Goal: Consume media (video, audio)

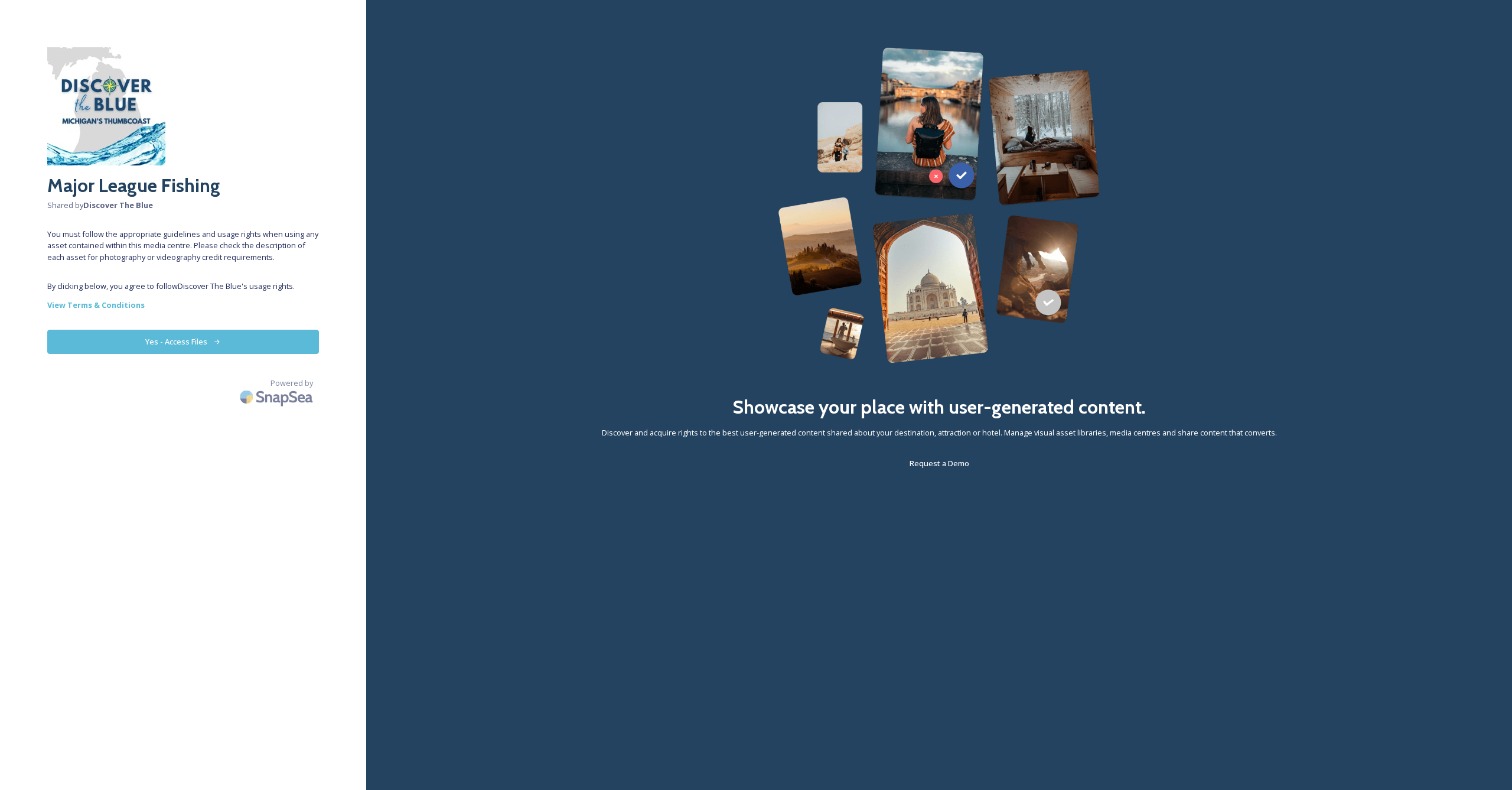
click at [200, 337] on button "Yes - Access Files" at bounding box center [183, 342] width 272 height 24
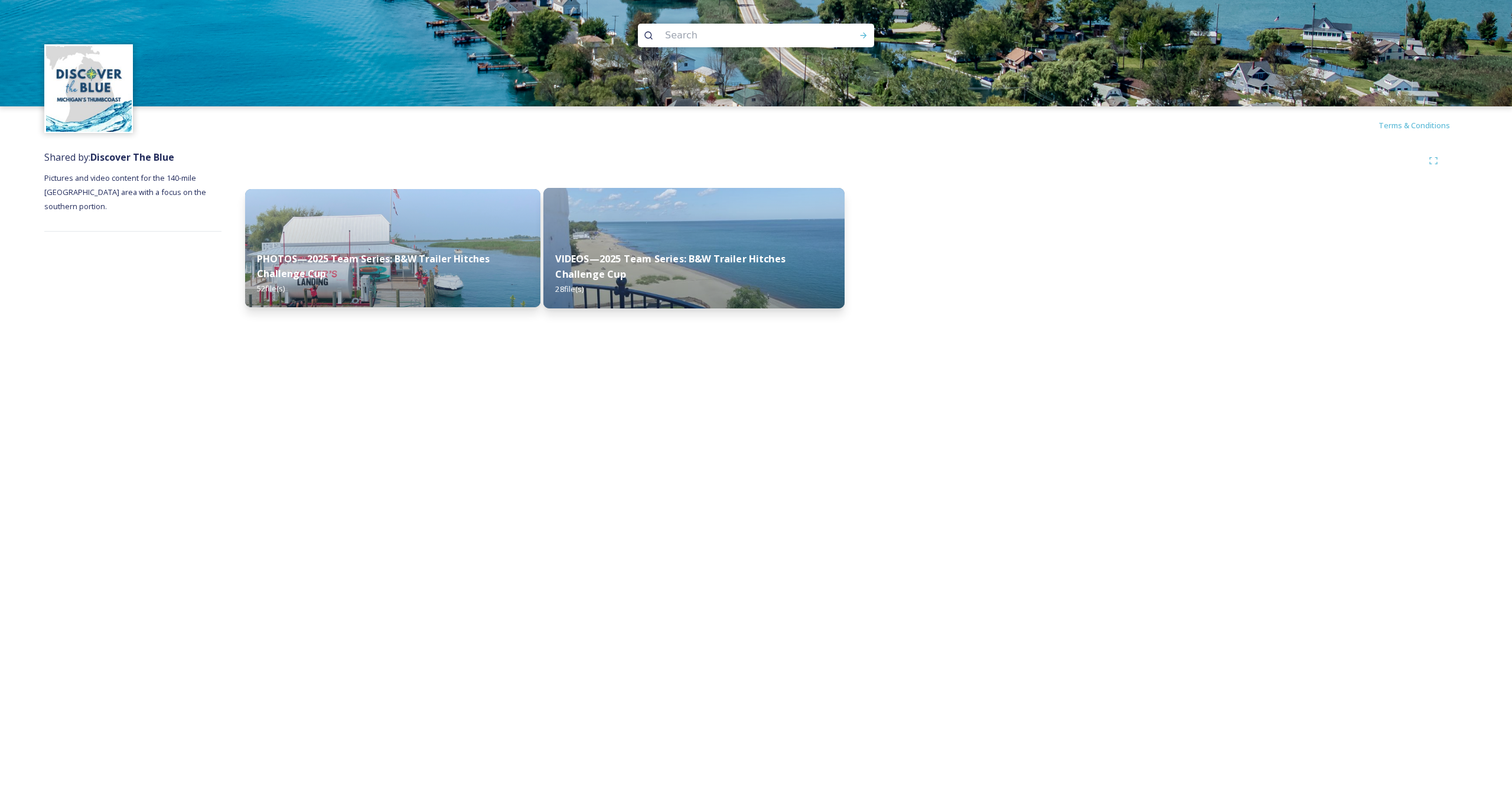
click at [641, 266] on strong "VIDEOS—2025 Team Series: B&W Trailer Hitches Challenge Cup" at bounding box center [671, 266] width 231 height 28
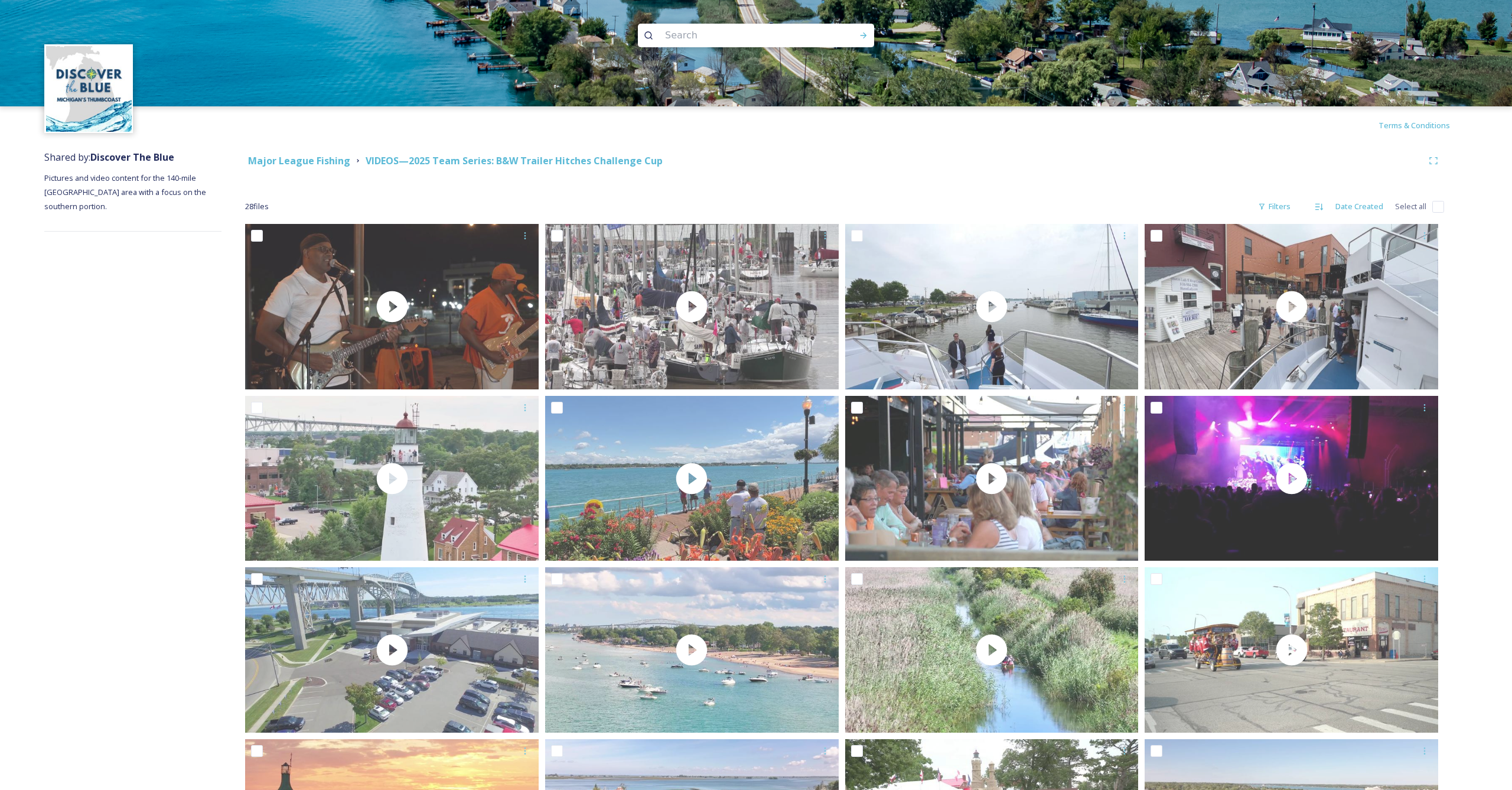
click at [1434, 207] on input "checkbox" at bounding box center [1438, 206] width 12 height 12
checkbox input "true"
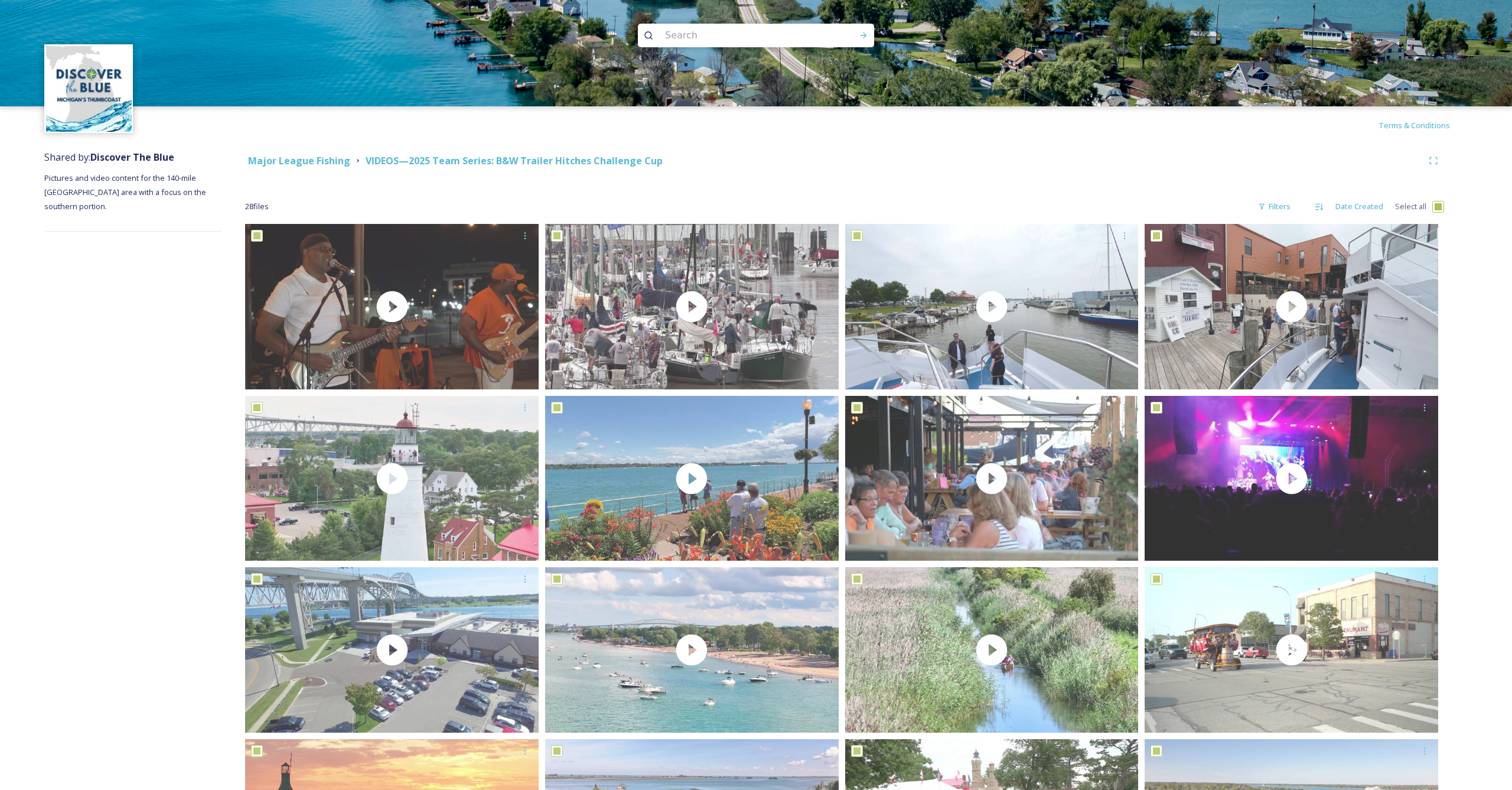
checkbox input "true"
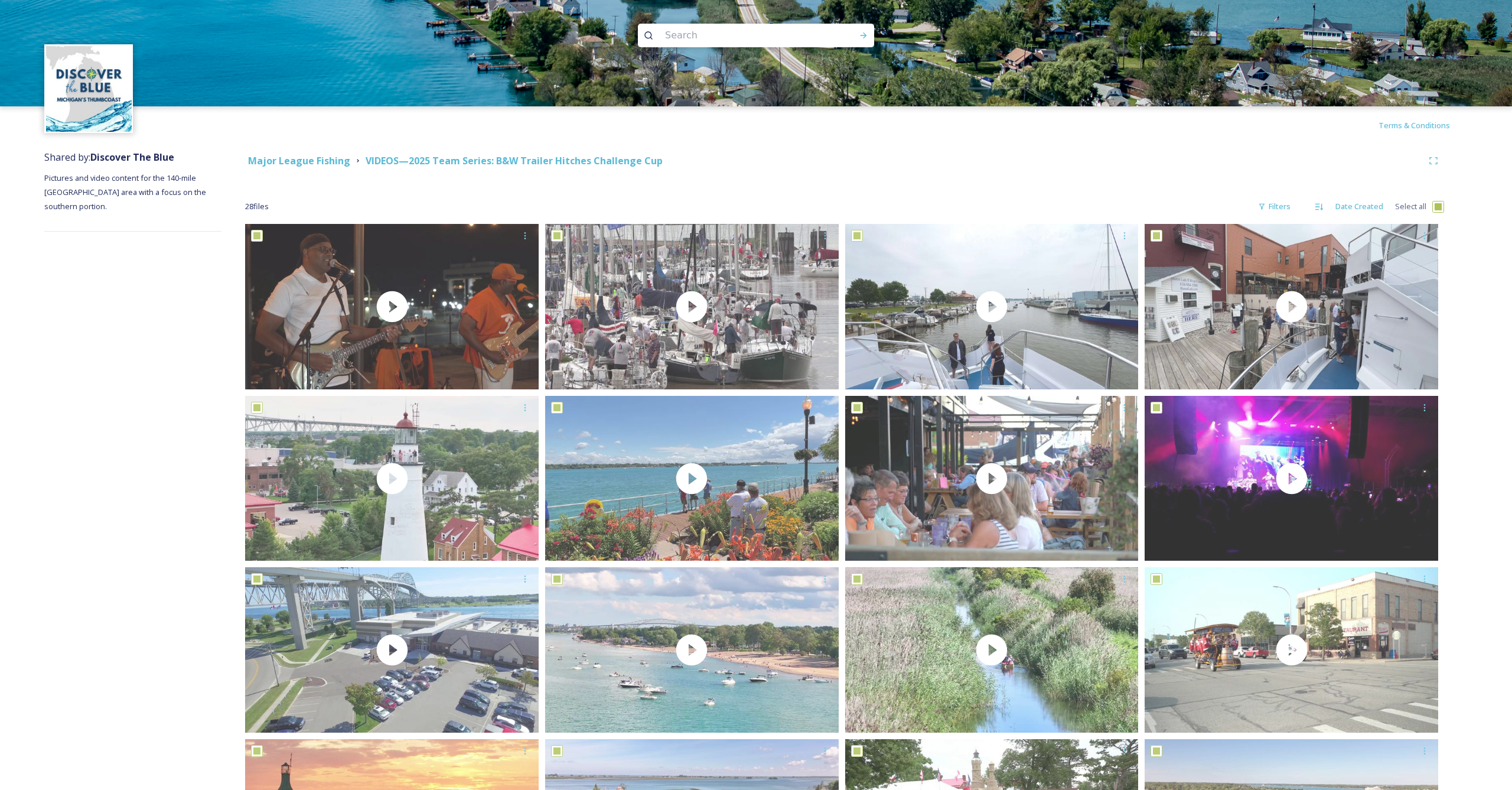
checkbox input "true"
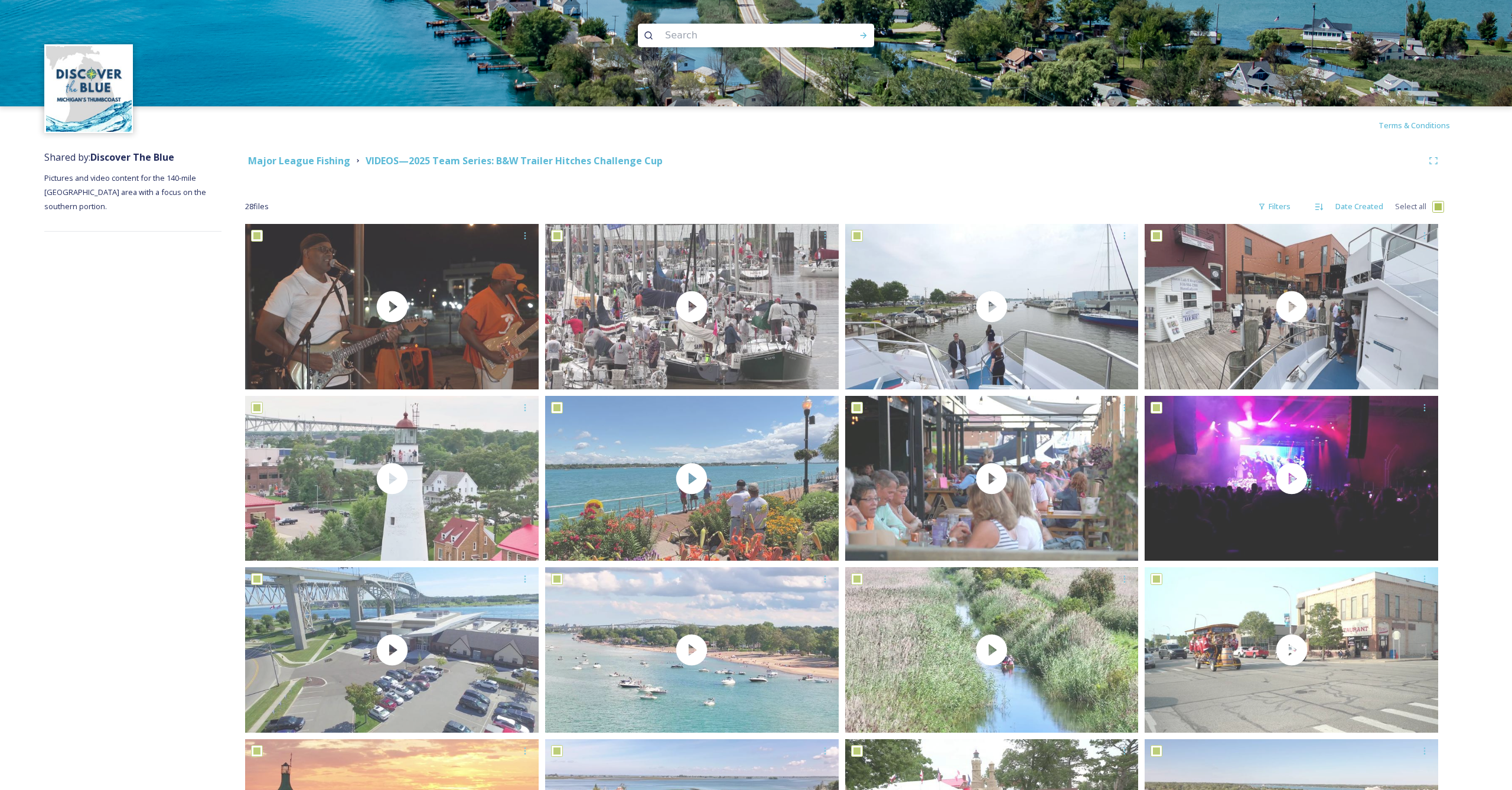
checkbox input "true"
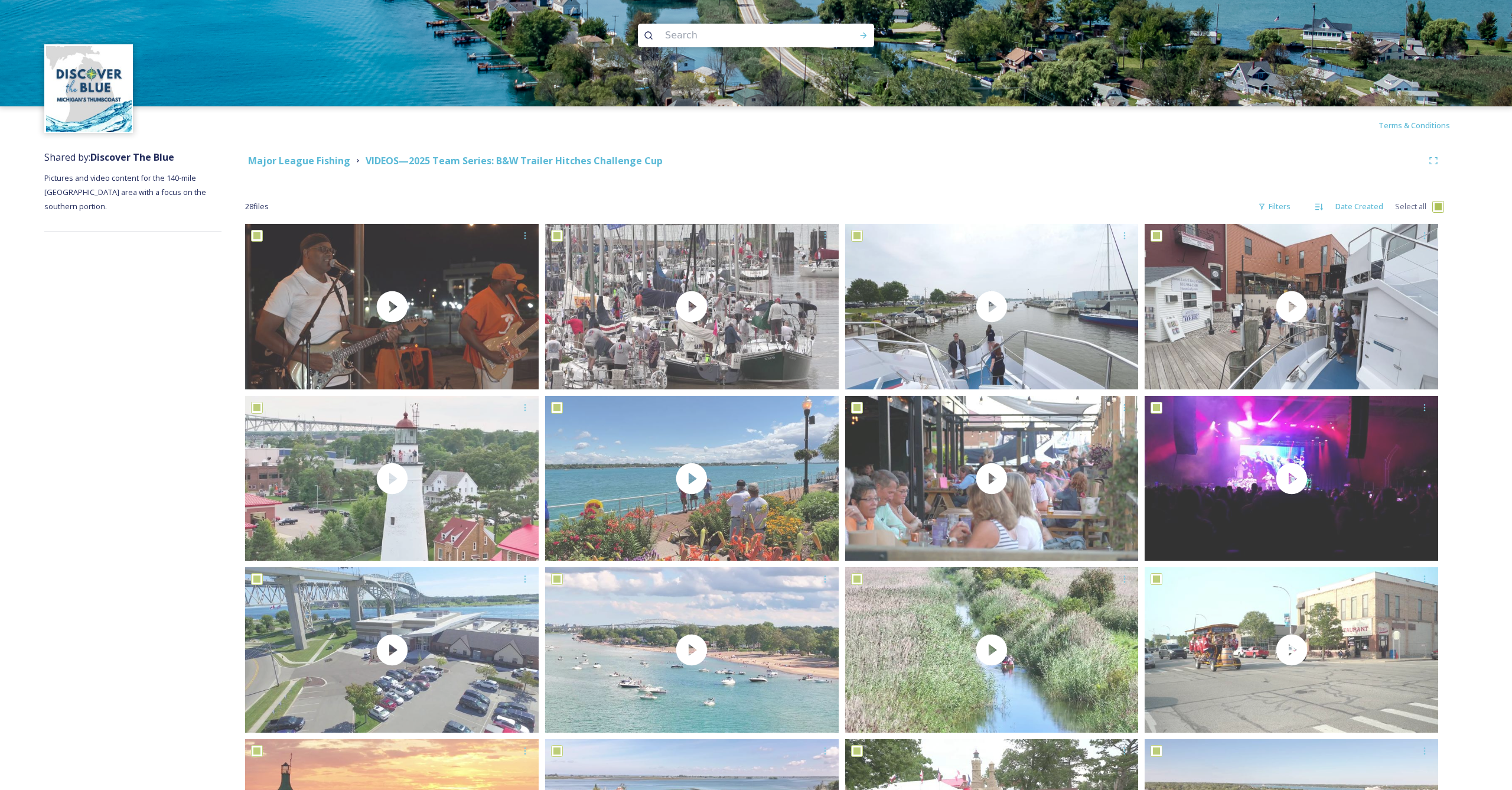
checkbox input "true"
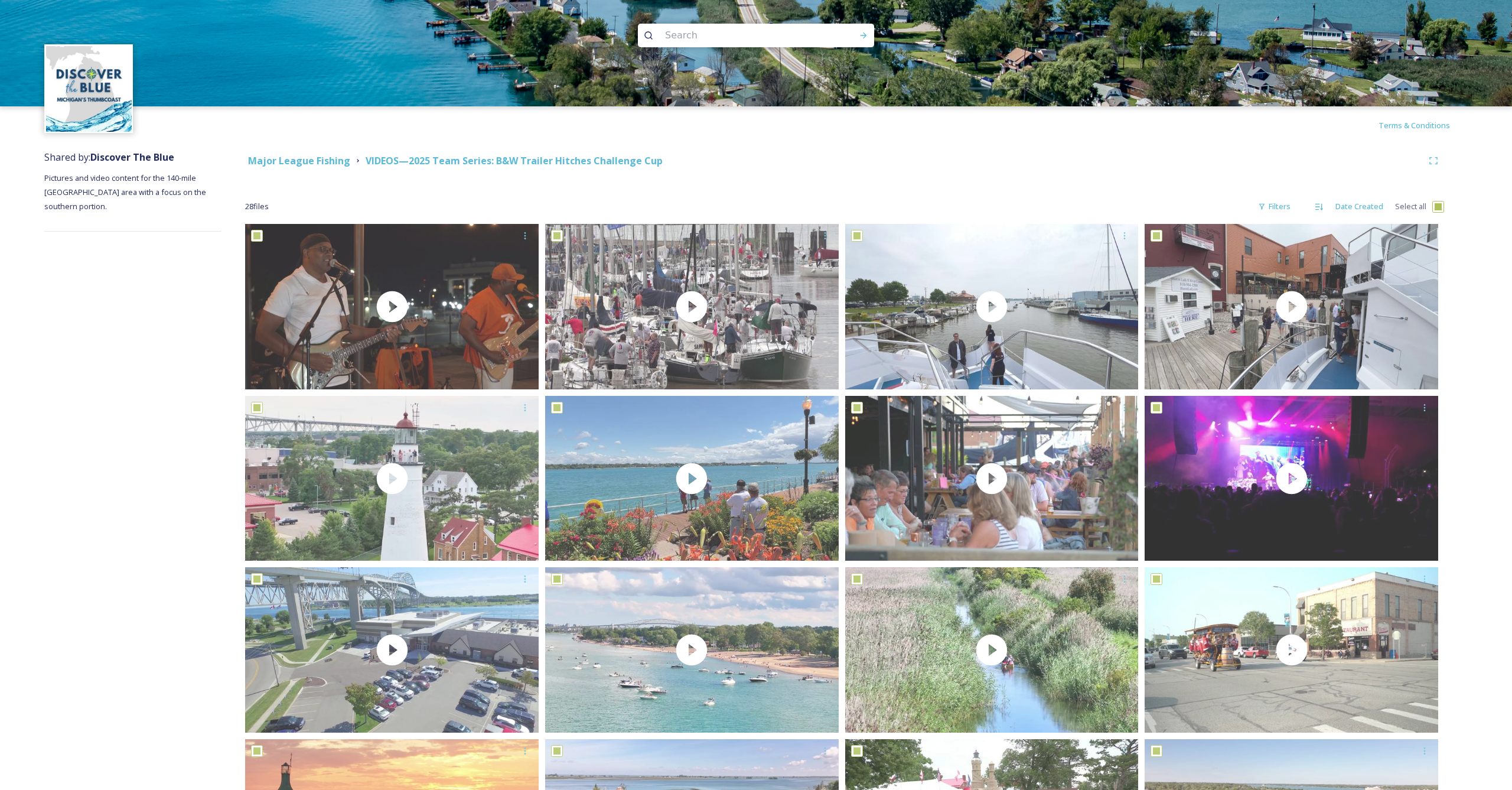
checkbox input "true"
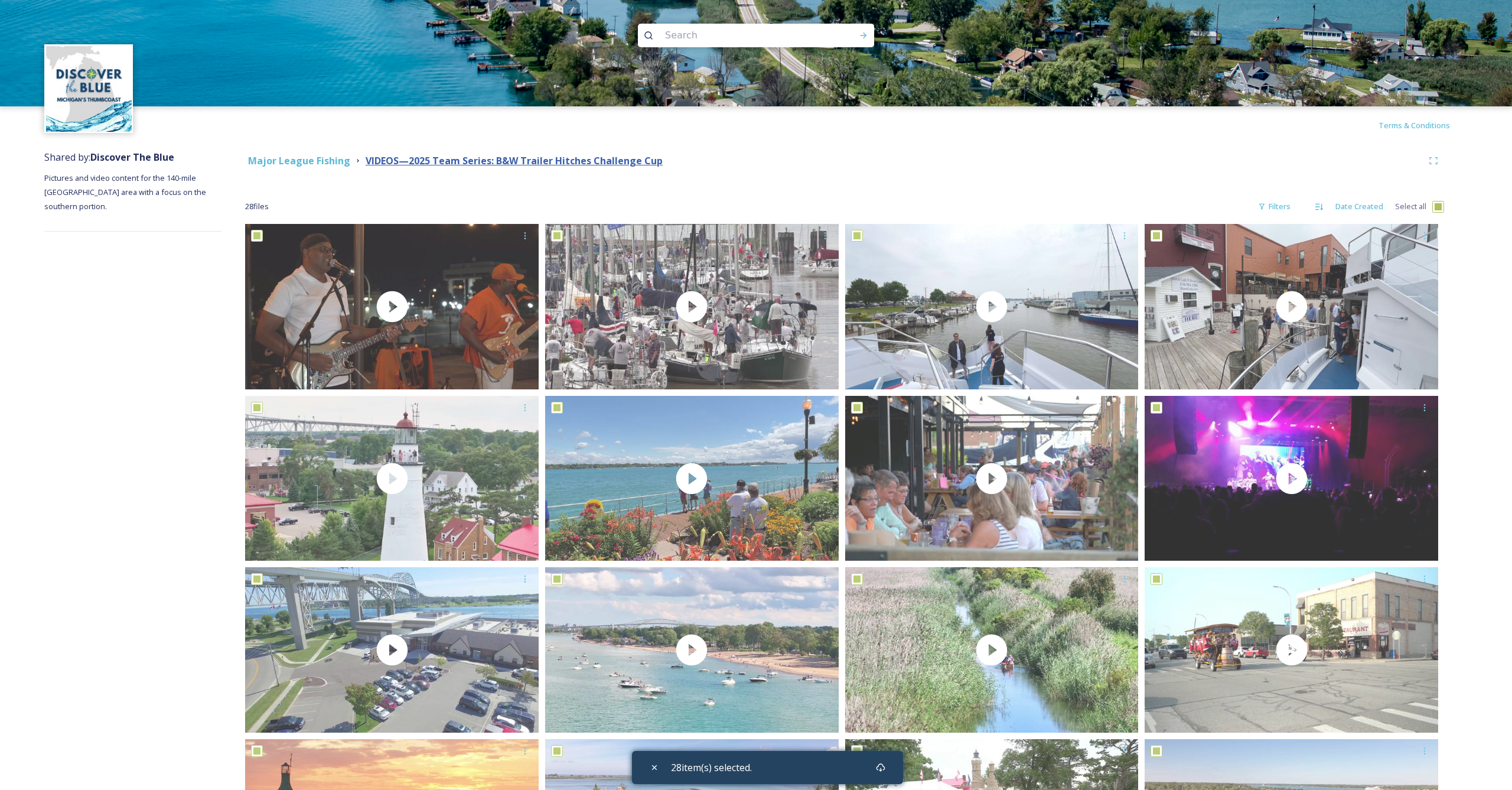
click at [500, 159] on strong "VIDEOS—2025 Team Series: B&W Trailer Hitches Challenge Cup" at bounding box center [514, 161] width 297 height 13
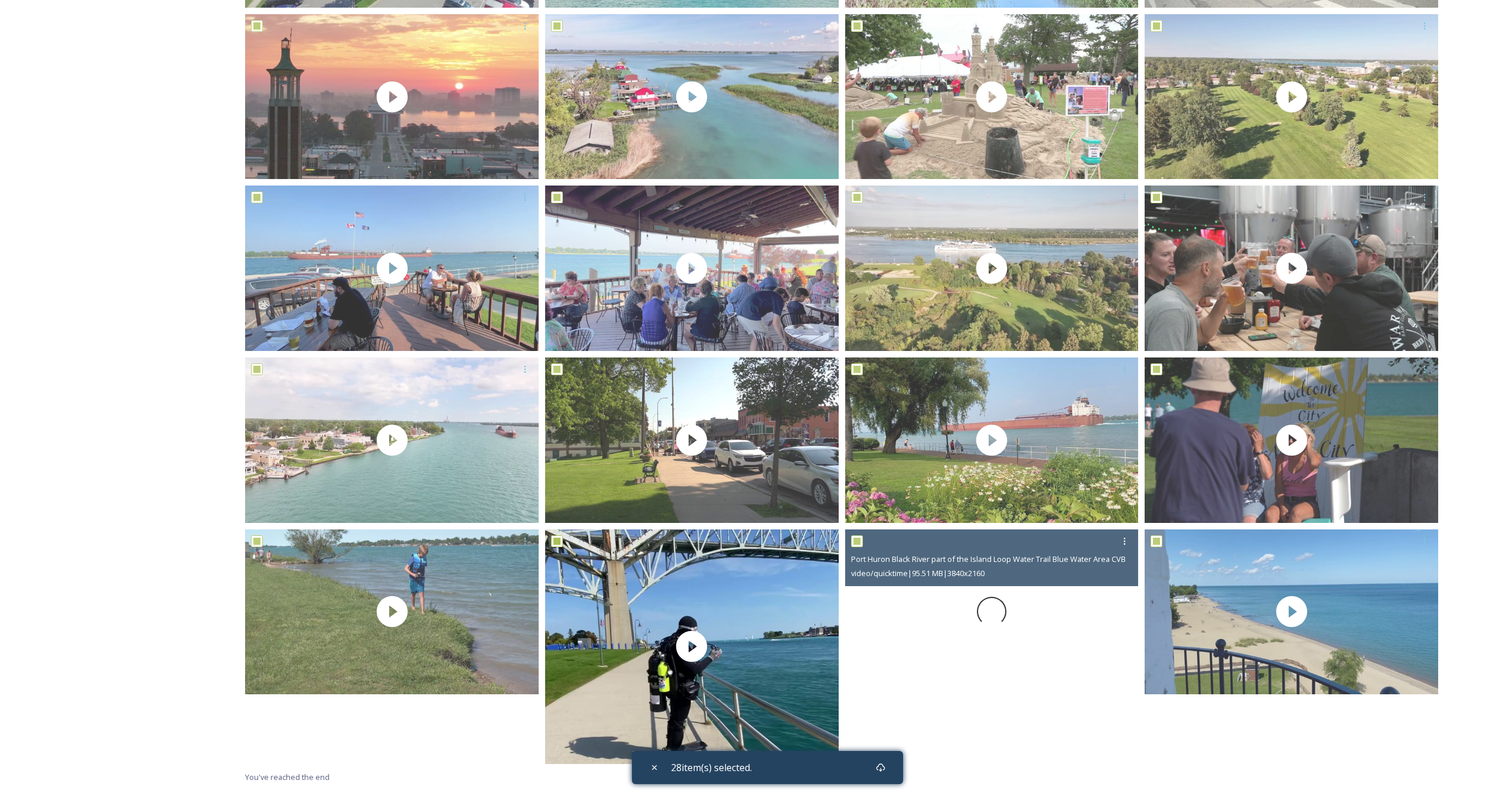
scroll to position [725, 0]
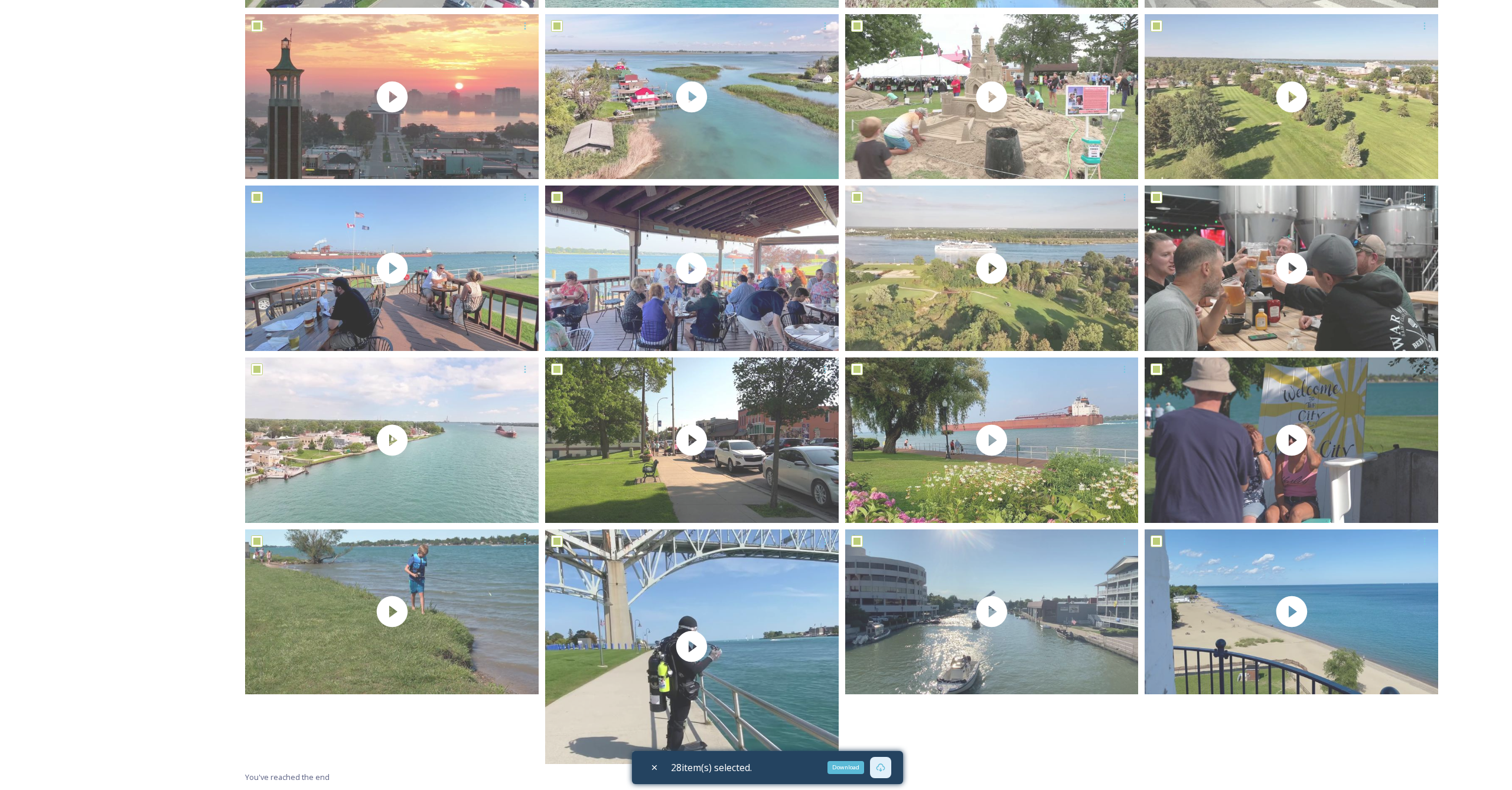
click at [883, 768] on icon at bounding box center [881, 767] width 10 height 10
click at [885, 766] on icon at bounding box center [881, 767] width 10 height 10
